Goal: Check status: Check status

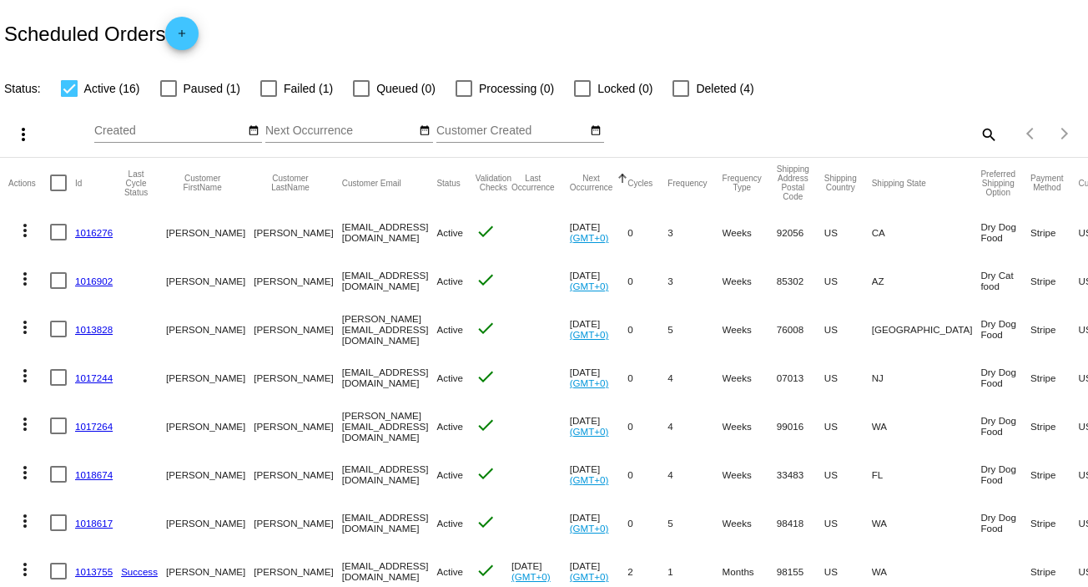
click at [96, 229] on link "1016276" at bounding box center [94, 232] width 38 height 11
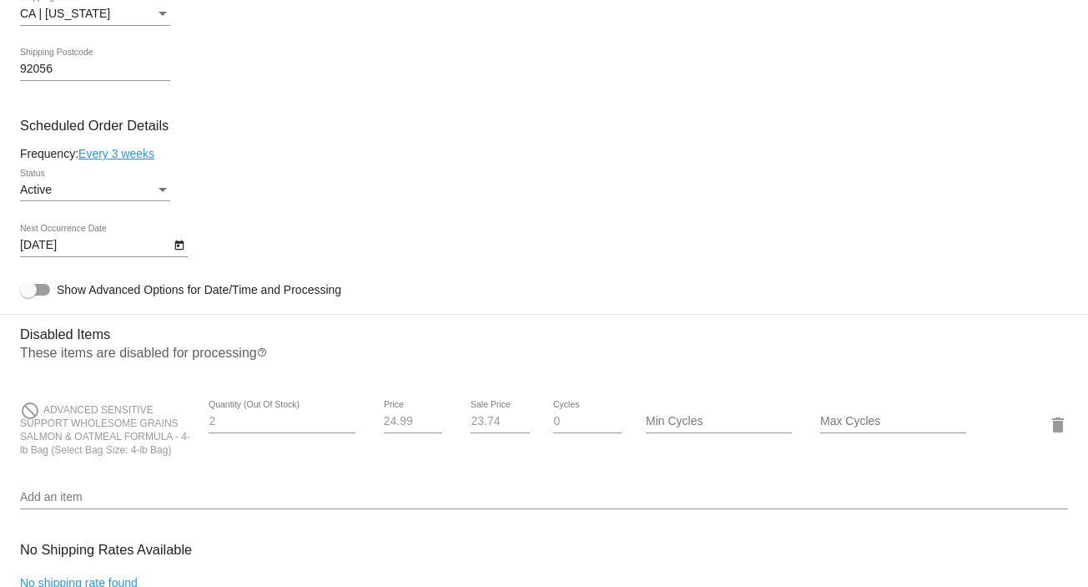
scroll to position [778, 0]
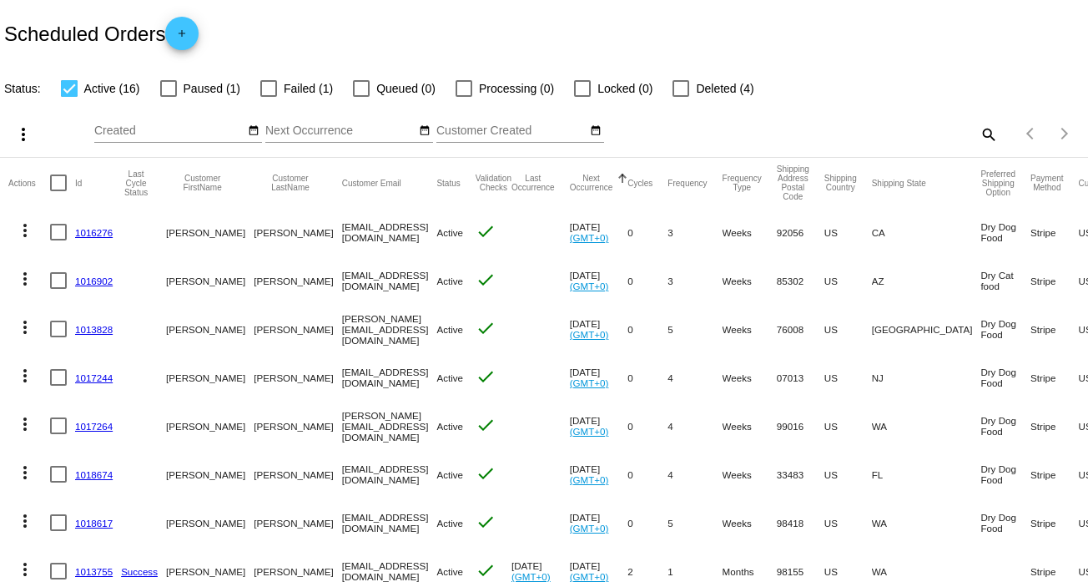
click at [93, 280] on link "1016902" at bounding box center [94, 280] width 38 height 11
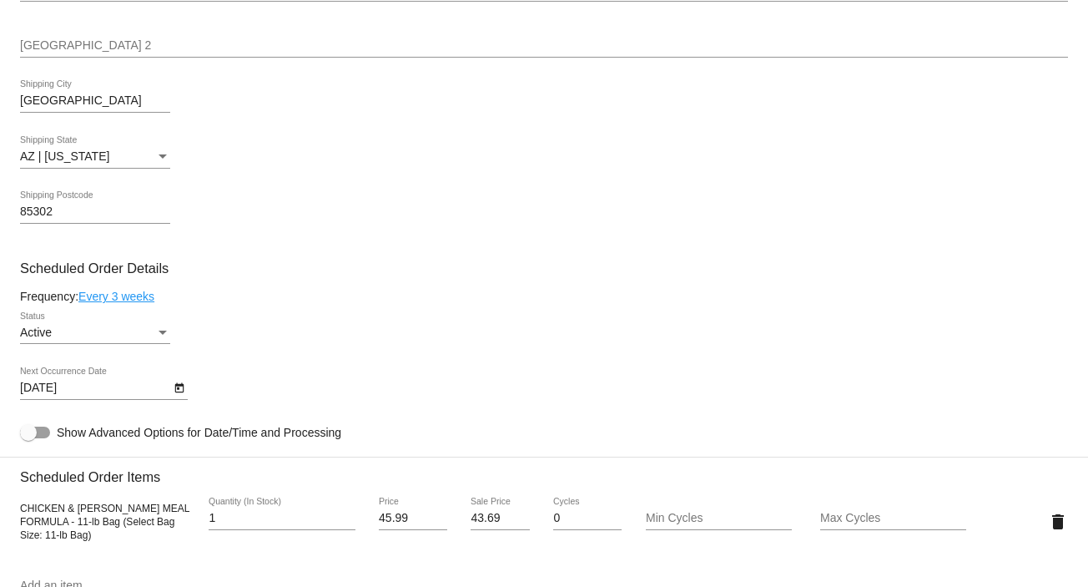
scroll to position [889, 0]
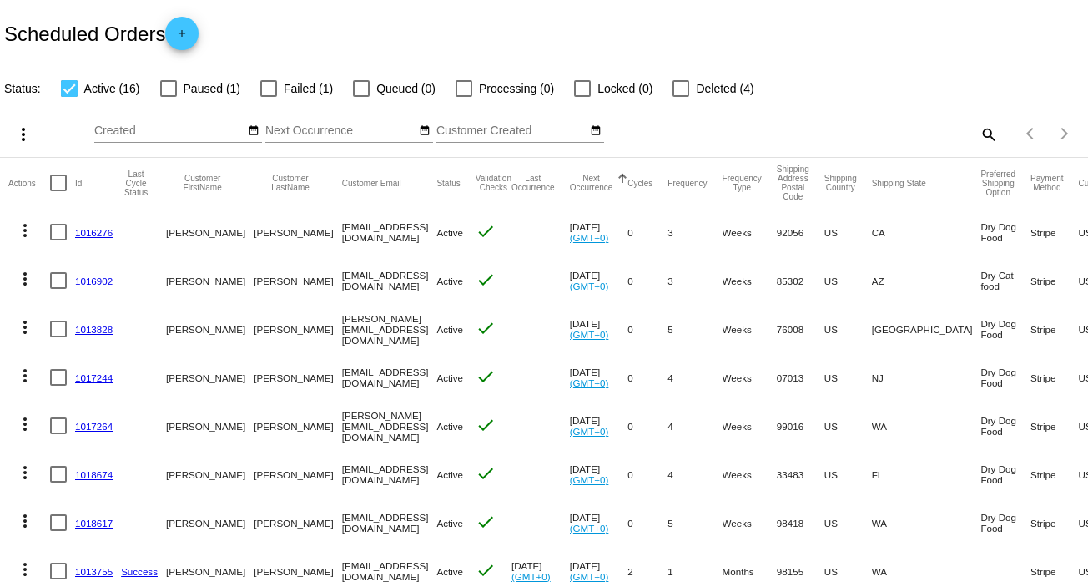
click at [92, 328] on link "1013828" at bounding box center [94, 329] width 38 height 11
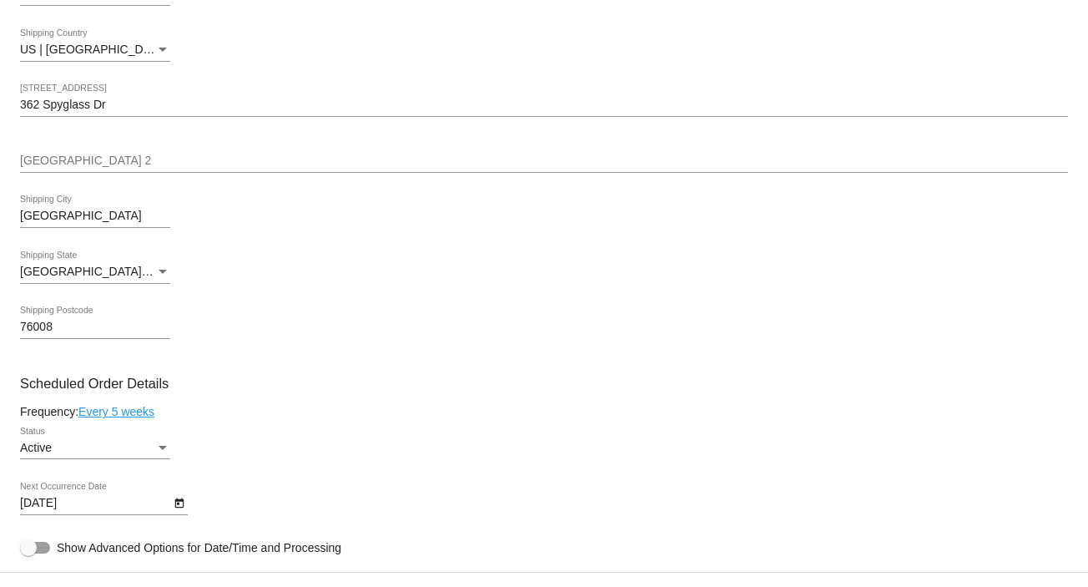
scroll to position [222, 0]
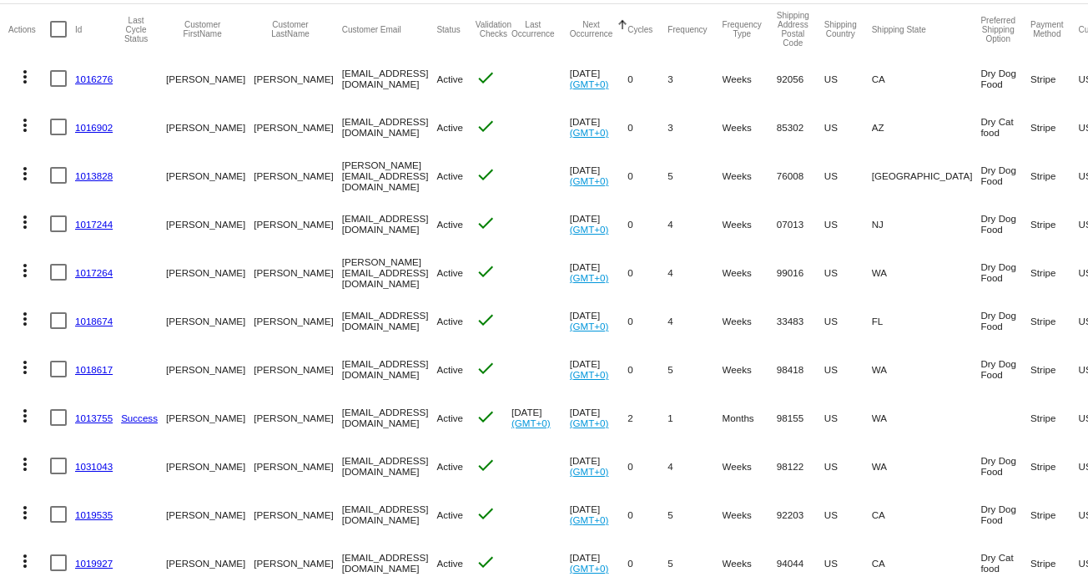
scroll to position [222, 0]
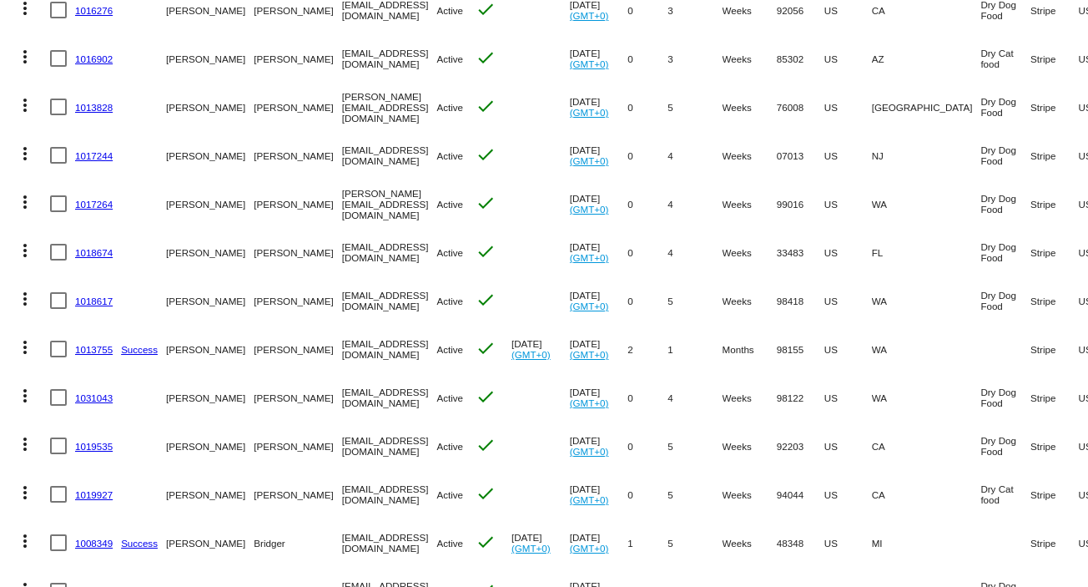
click at [98, 156] on link "1017244" at bounding box center [94, 155] width 38 height 11
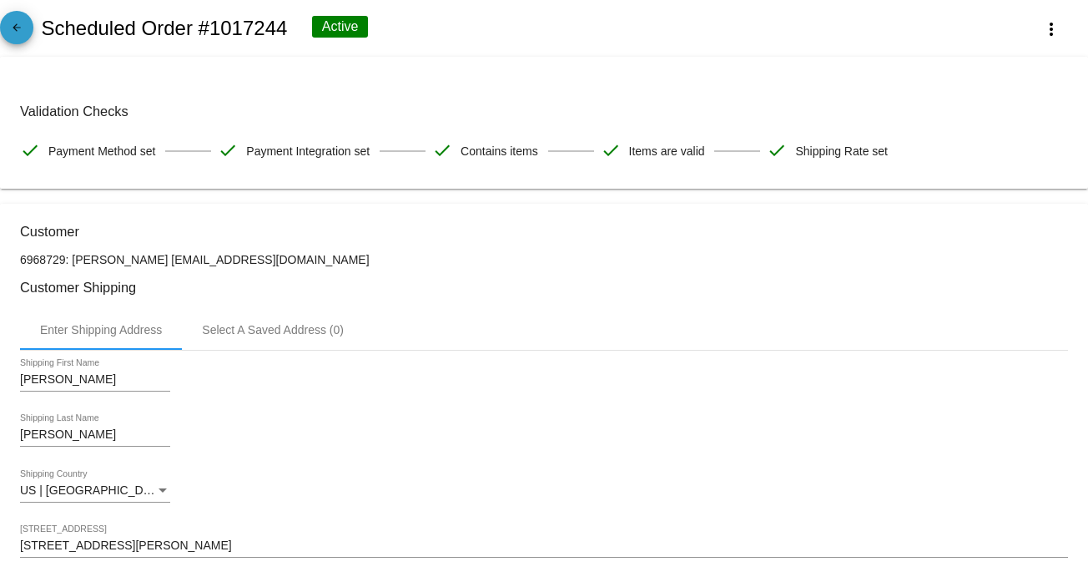
click at [8, 27] on mat-icon "arrow_back" at bounding box center [17, 32] width 20 height 20
